Goal: Task Accomplishment & Management: Manage account settings

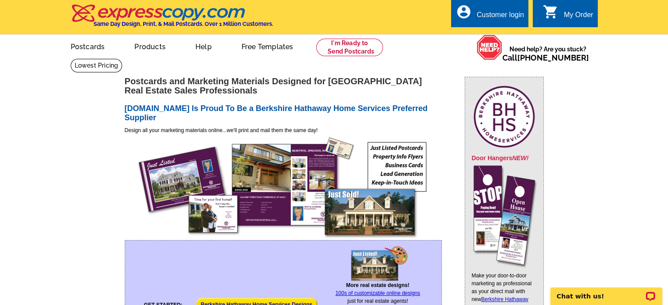
click at [493, 11] on div "Customer login" at bounding box center [499, 17] width 47 height 12
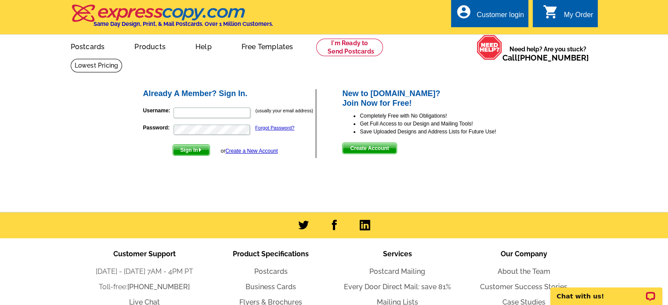
type input "Anna@nutshellrealty.com"
click at [187, 151] on span "Sign In" at bounding box center [191, 150] width 36 height 11
